Goal: Contribute content: Contribute content

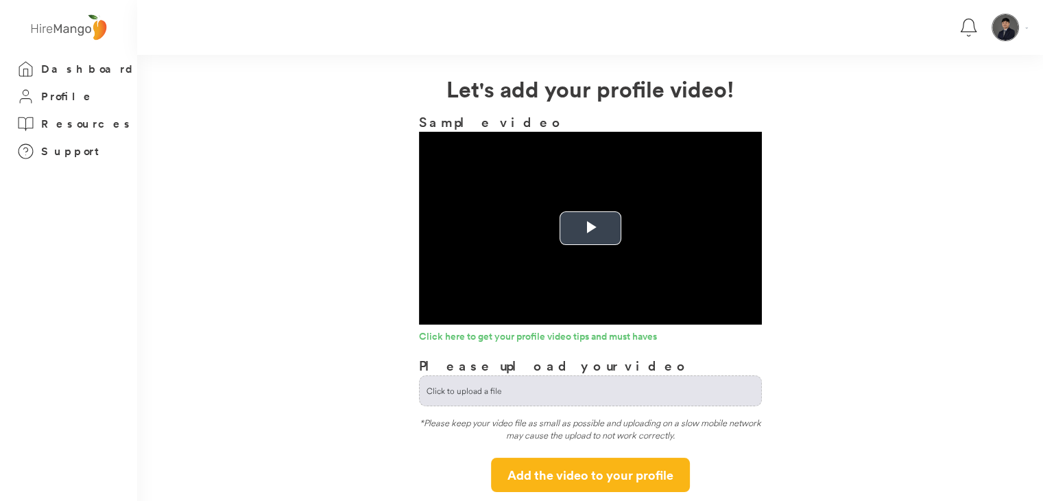
click at [590, 228] on span "Video Player" at bounding box center [590, 228] width 0 height 0
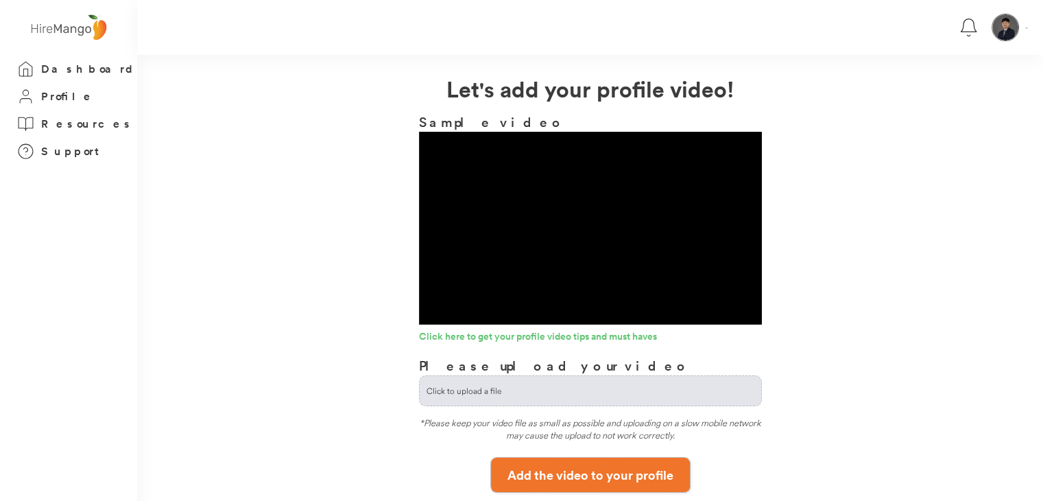
click at [627, 475] on button "Add the video to your profile" at bounding box center [590, 474] width 199 height 34
click at [578, 470] on button "Add the video to your profile" at bounding box center [590, 474] width 199 height 34
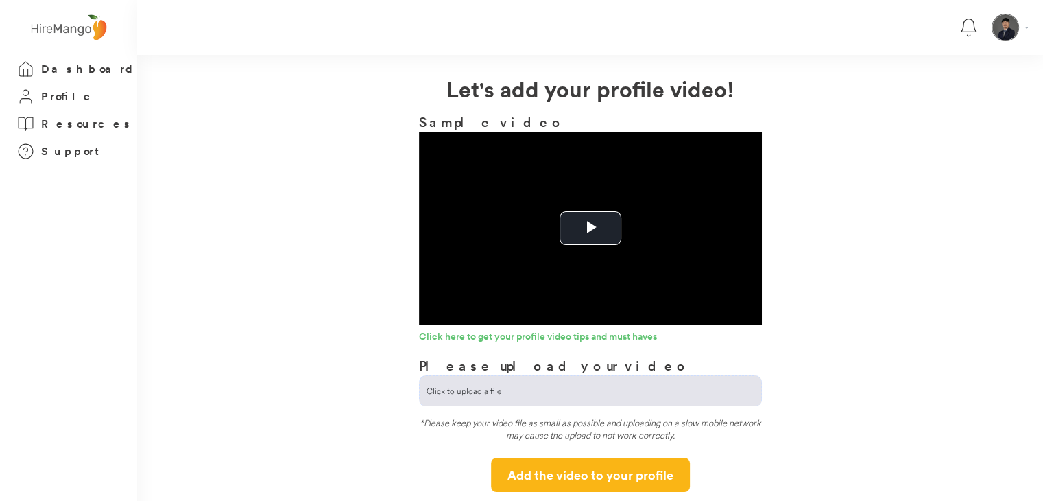
click at [482, 394] on input "file" at bounding box center [590, 390] width 341 height 29
type input "**********"
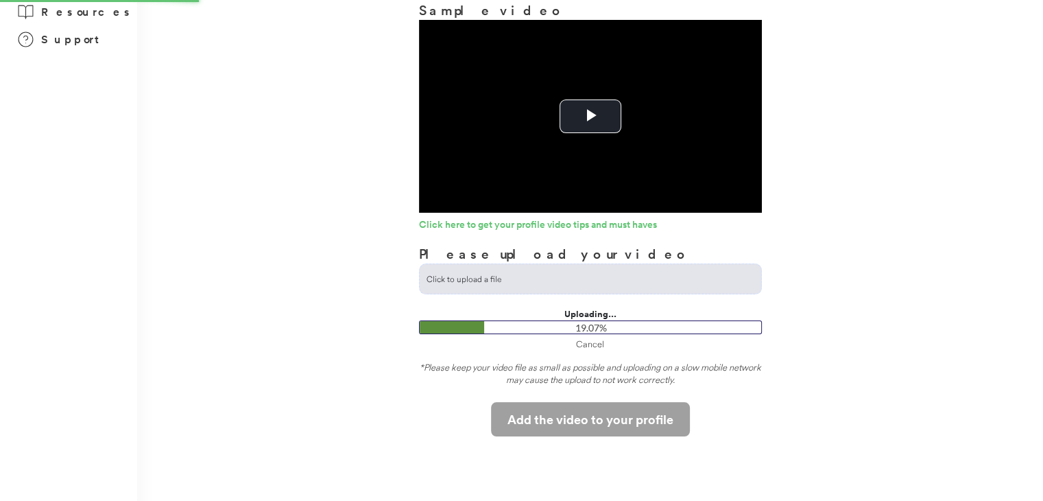
scroll to position [109, 0]
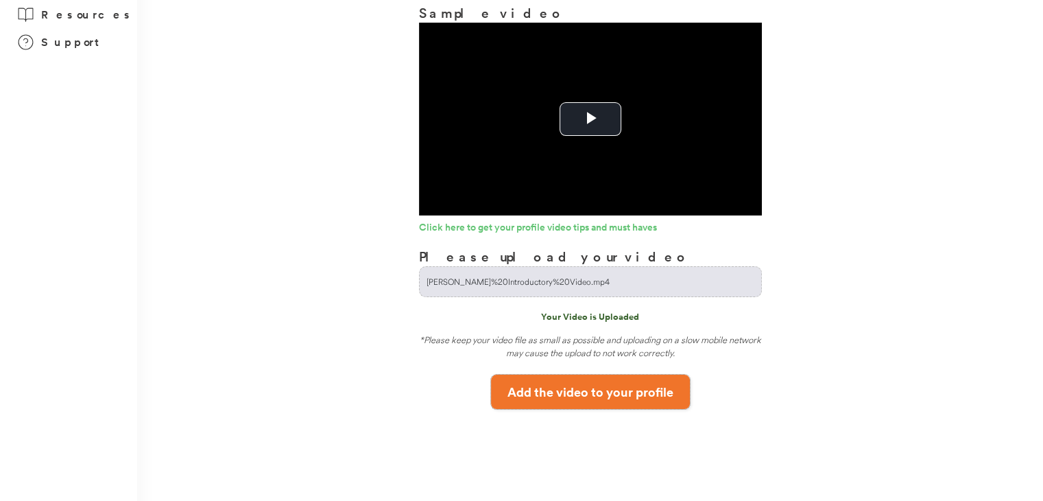
click at [577, 402] on button "Add the video to your profile" at bounding box center [590, 391] width 199 height 34
